Goal: Task Accomplishment & Management: Manage account settings

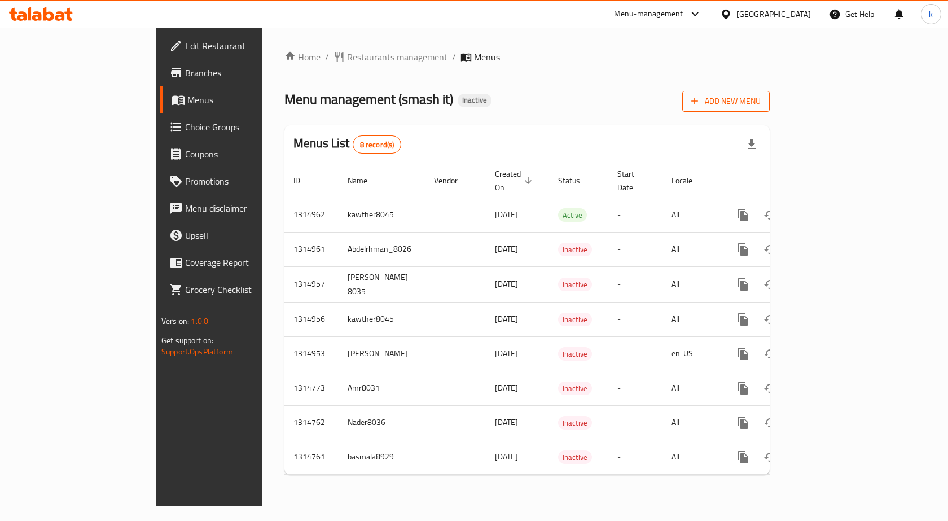
click at [769, 109] on button "Add New Menu" at bounding box center [725, 101] width 87 height 21
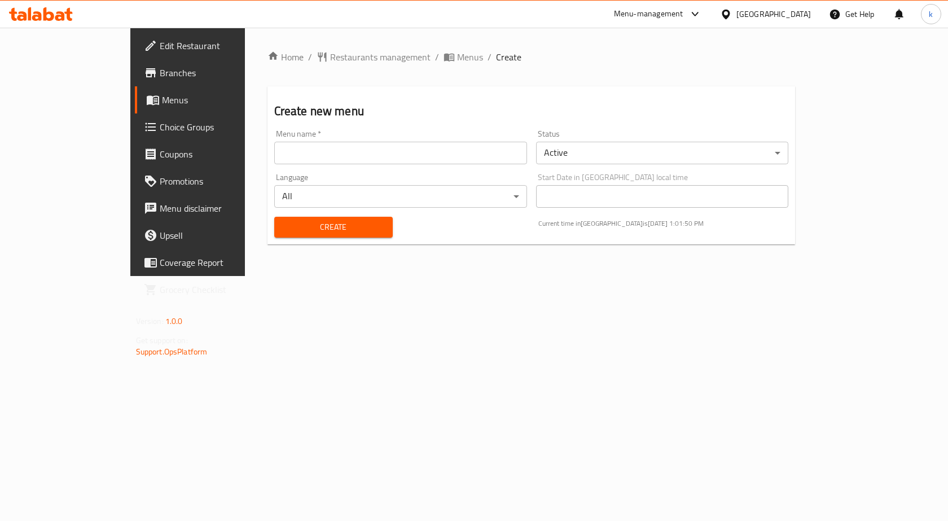
click at [435, 149] on input "text" at bounding box center [400, 153] width 253 height 23
click at [316, 150] on input "text" at bounding box center [400, 153] width 253 height 23
click at [308, 161] on input "text" at bounding box center [400, 153] width 253 height 23
click at [291, 276] on div "Home / Restaurants management / Menus / Create Create new menu Menu name   * Me…" at bounding box center [531, 152] width 573 height 248
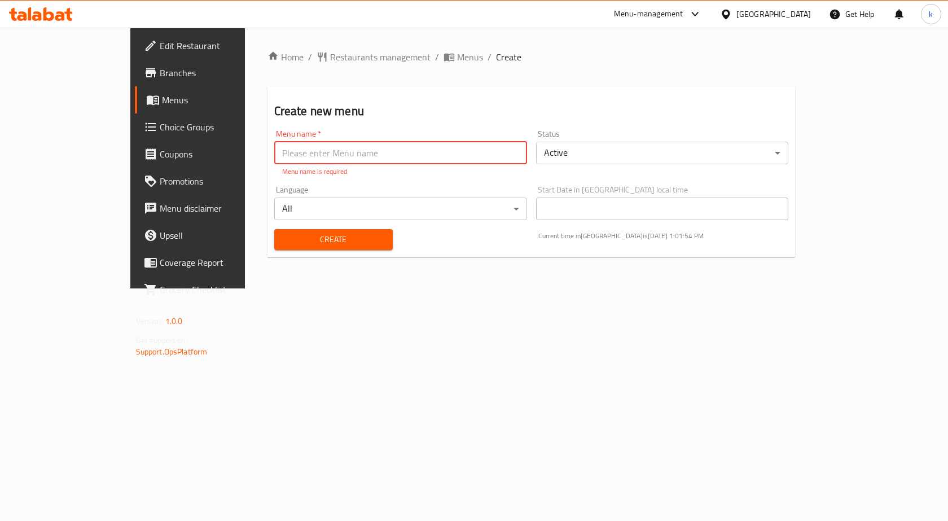
click at [280, 146] on input "text" at bounding box center [400, 153] width 253 height 23
type input "kareem.mohamed.8033"
click at [327, 235] on button "Create" at bounding box center [333, 239] width 118 height 21
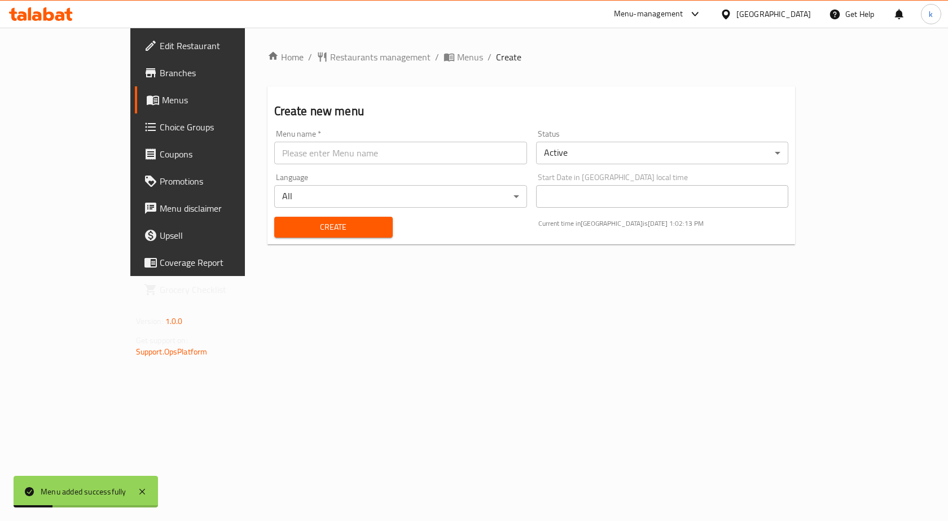
click at [162, 95] on span "Menus" at bounding box center [221, 100] width 118 height 14
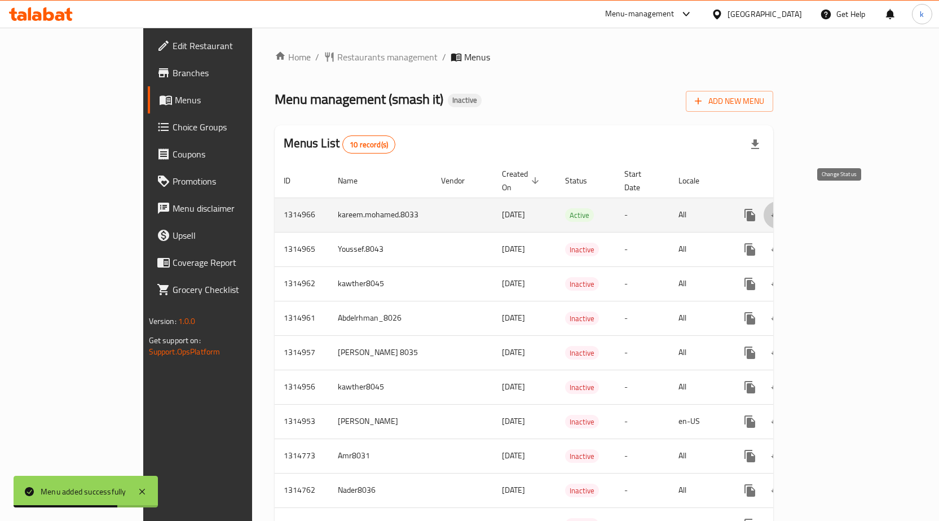
click at [784, 208] on icon "enhanced table" at bounding box center [777, 215] width 14 height 14
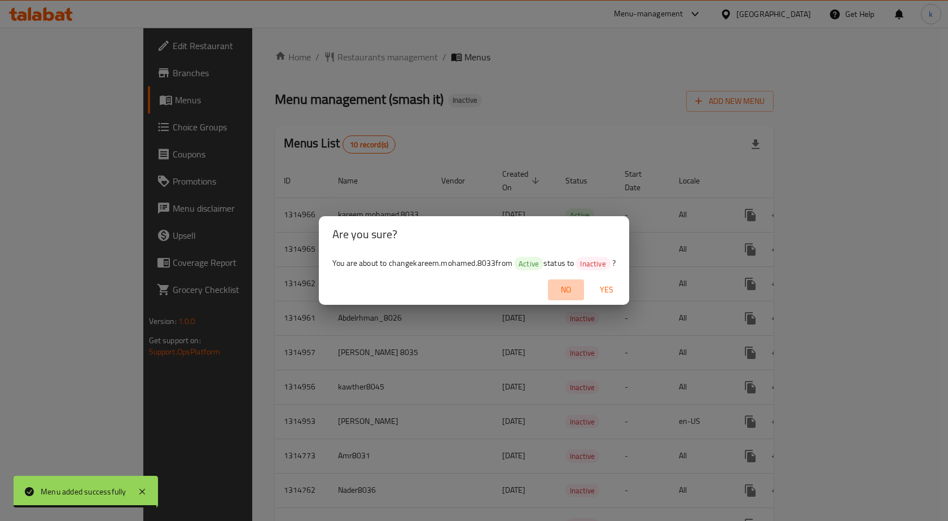
click at [561, 285] on span "No" at bounding box center [565, 290] width 27 height 14
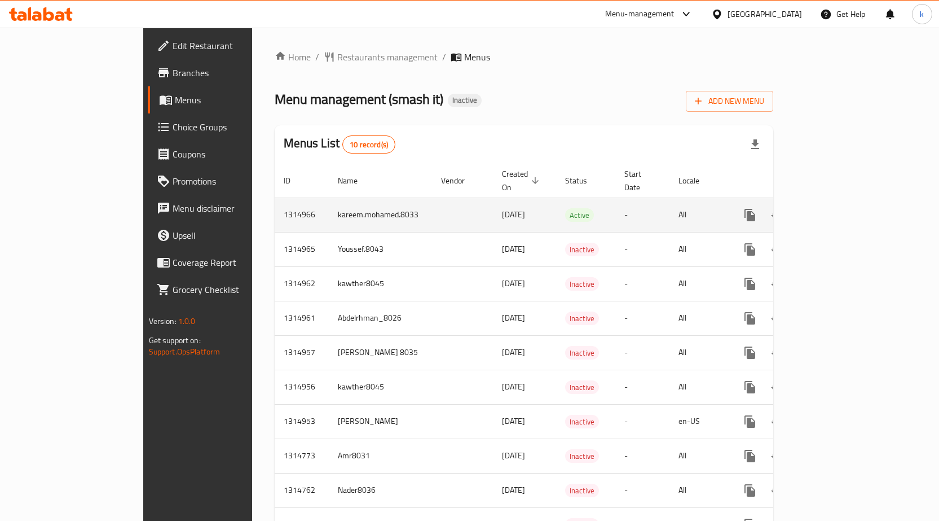
click at [845, 201] on link "enhanced table" at bounding box center [831, 214] width 27 height 27
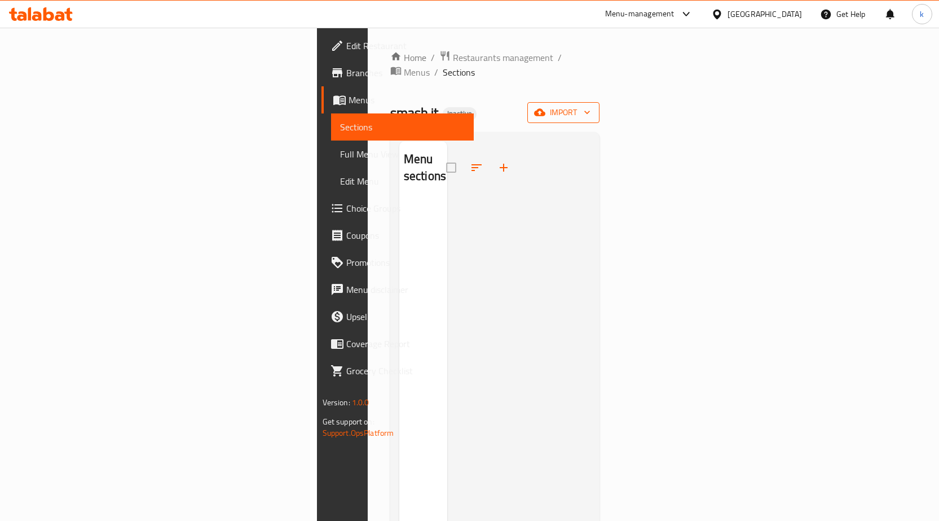
click at [591, 105] on span "import" at bounding box center [563, 112] width 54 height 14
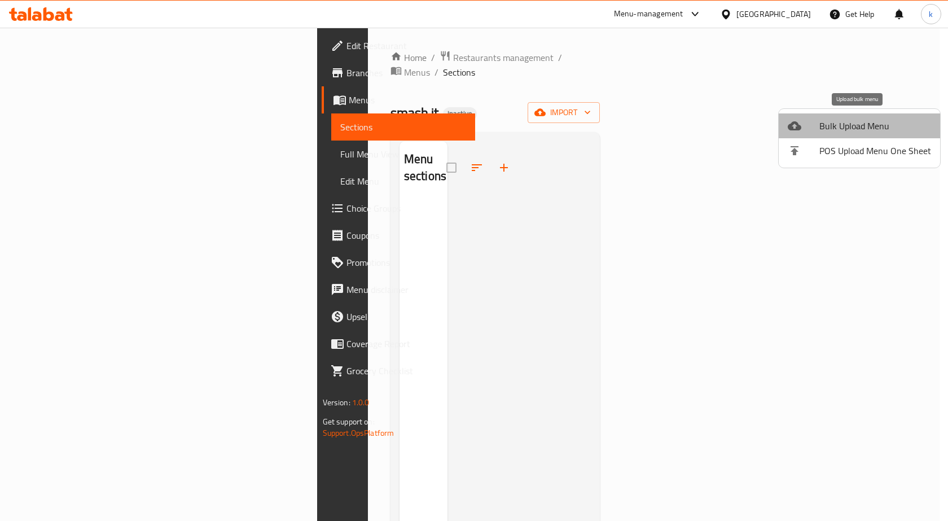
click at [873, 124] on span "Bulk Upload Menu" at bounding box center [875, 126] width 112 height 14
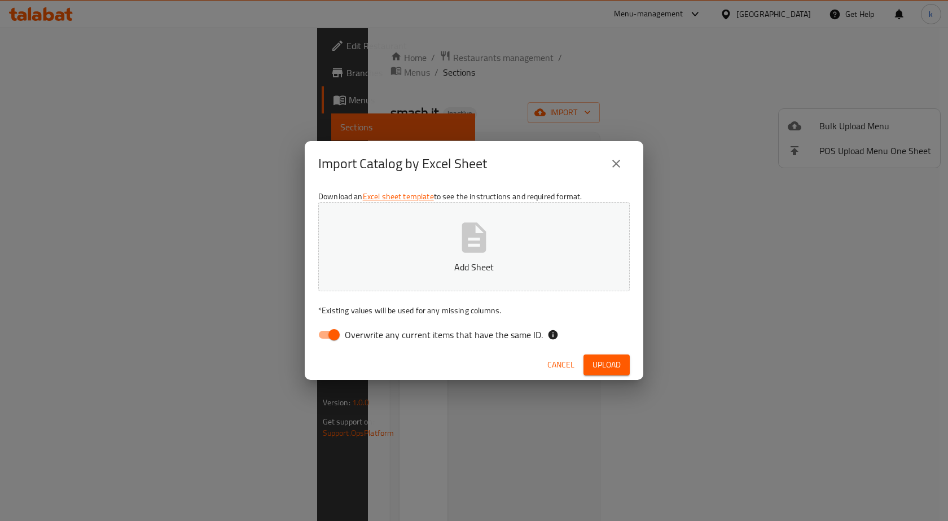
click at [336, 336] on input "Overwrite any current items that have the same ID." at bounding box center [334, 334] width 64 height 21
checkbox input "false"
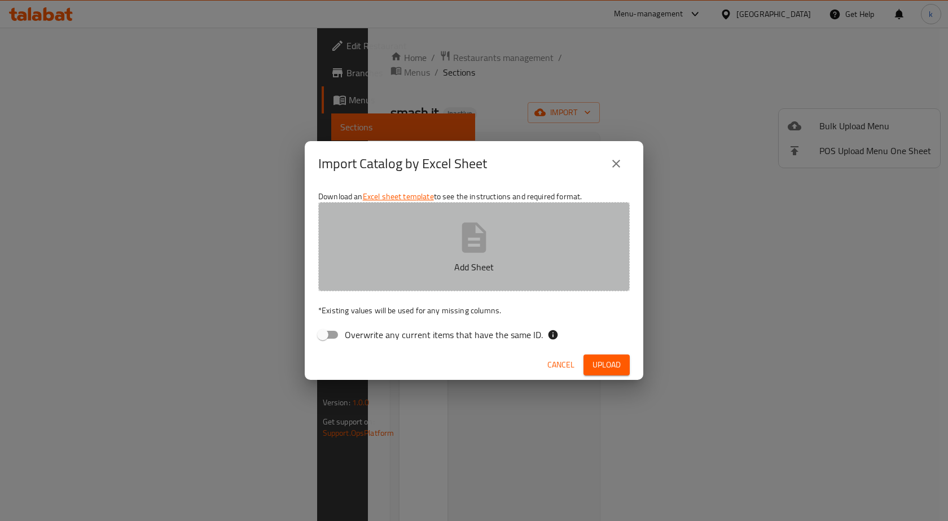
click at [460, 256] on button "Add Sheet" at bounding box center [473, 246] width 311 height 89
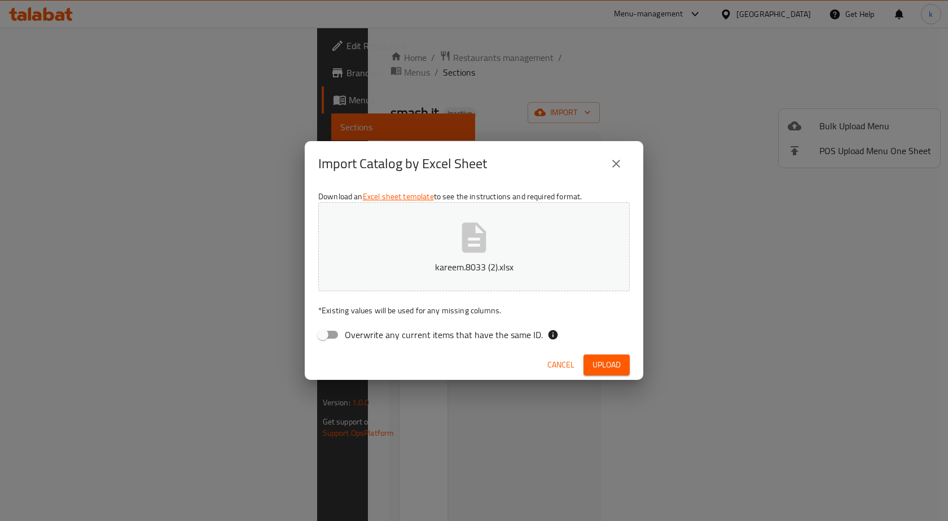
click at [602, 363] on span "Upload" at bounding box center [606, 365] width 28 height 14
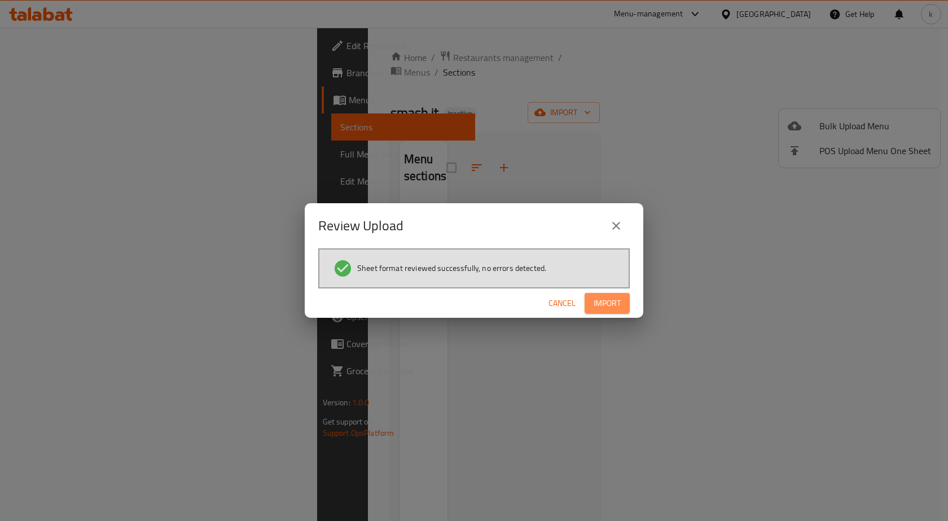
click at [614, 306] on span "Import" at bounding box center [606, 303] width 27 height 14
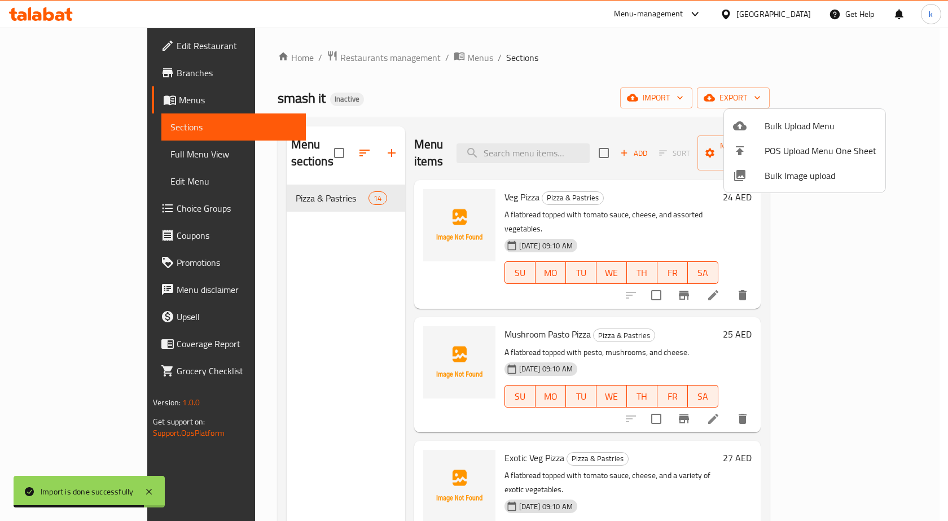
click at [298, 172] on div at bounding box center [474, 260] width 948 height 521
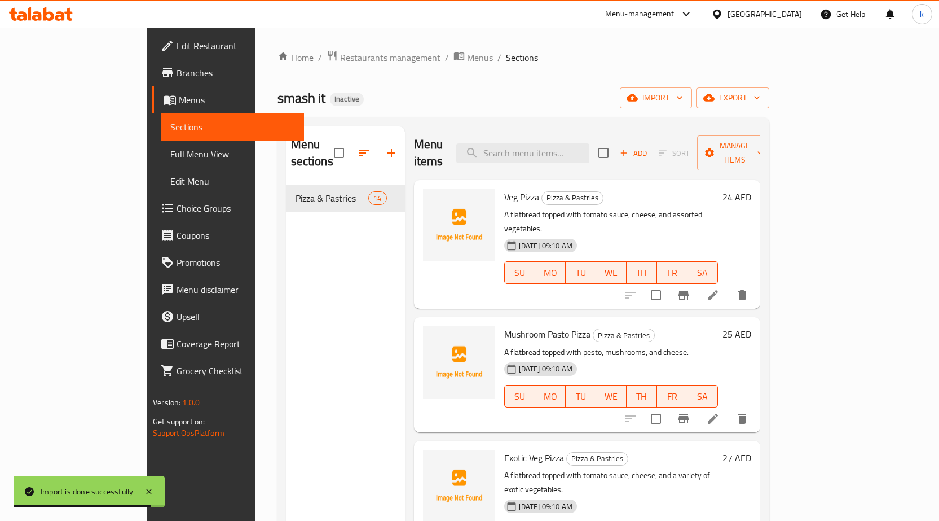
click at [298, 184] on div "Pizza & Pastries 14" at bounding box center [346, 197] width 118 height 27
click at [298, 191] on span "Pizza & Pastries" at bounding box center [332, 198] width 73 height 14
click at [170, 154] on span "Full Menu View" at bounding box center [232, 154] width 125 height 14
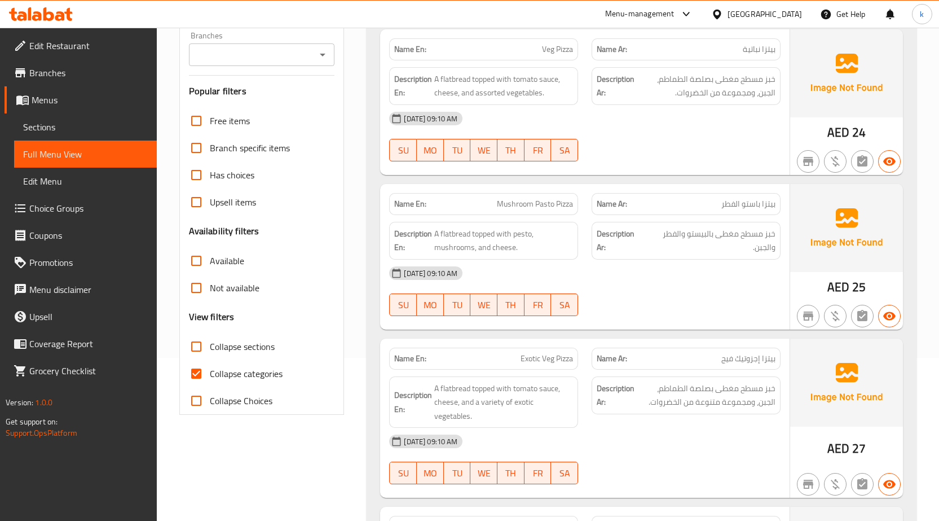
scroll to position [169, 0]
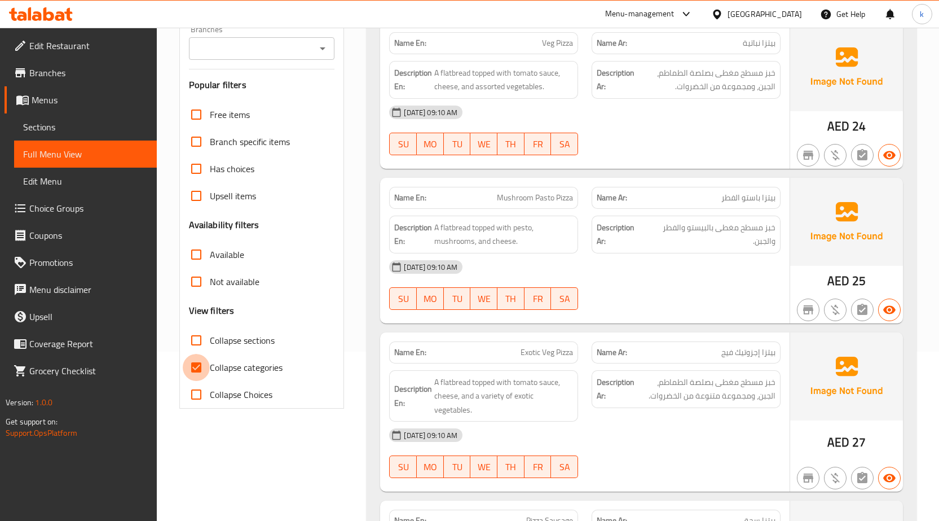
click at [206, 364] on input "Collapse categories" at bounding box center [196, 367] width 27 height 27
checkbox input "false"
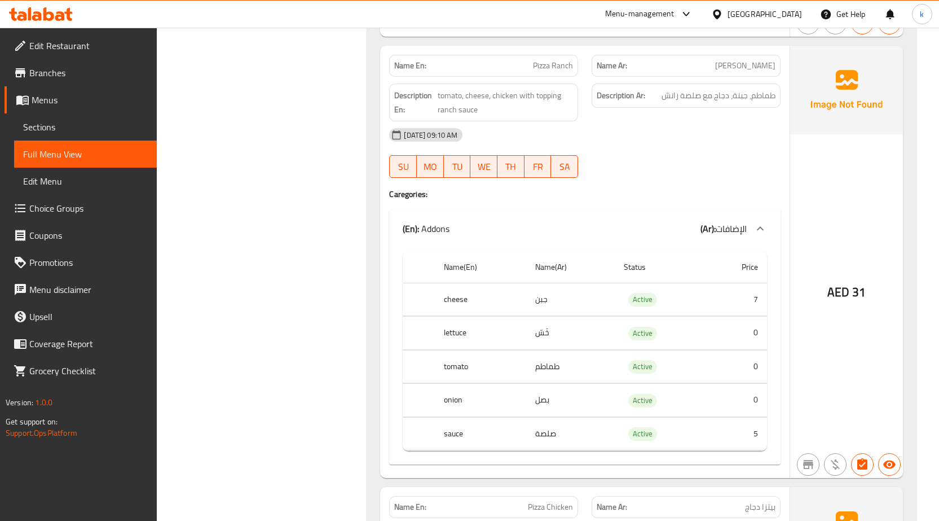
scroll to position [2159, 0]
